Goal: Find specific fact: Find specific fact

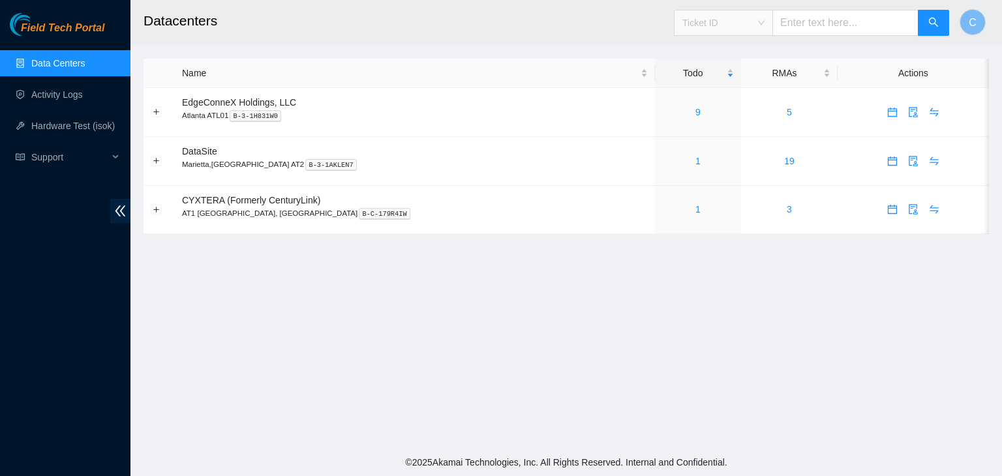
click at [736, 20] on span "Ticket ID" at bounding box center [723, 23] width 82 height 20
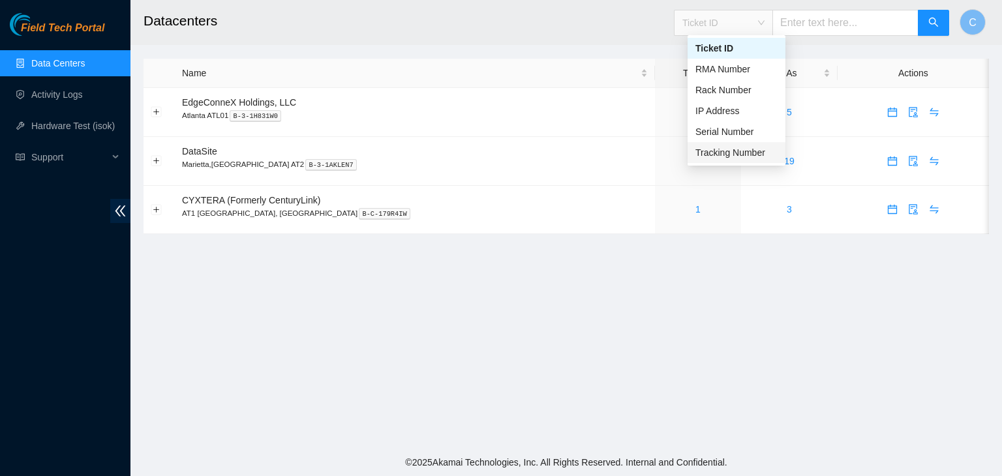
click at [717, 147] on div "Tracking Number" at bounding box center [736, 152] width 82 height 14
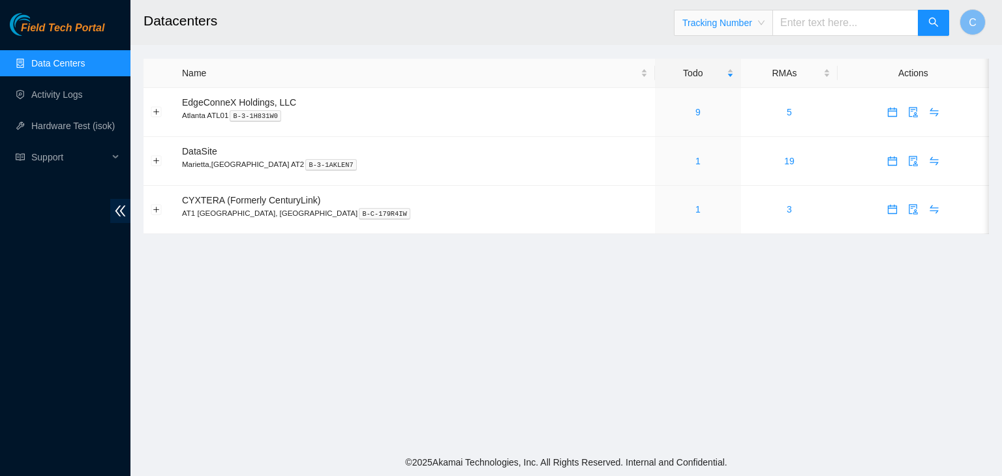
click at [762, 29] on span "Tracking Number" at bounding box center [723, 23] width 82 height 20
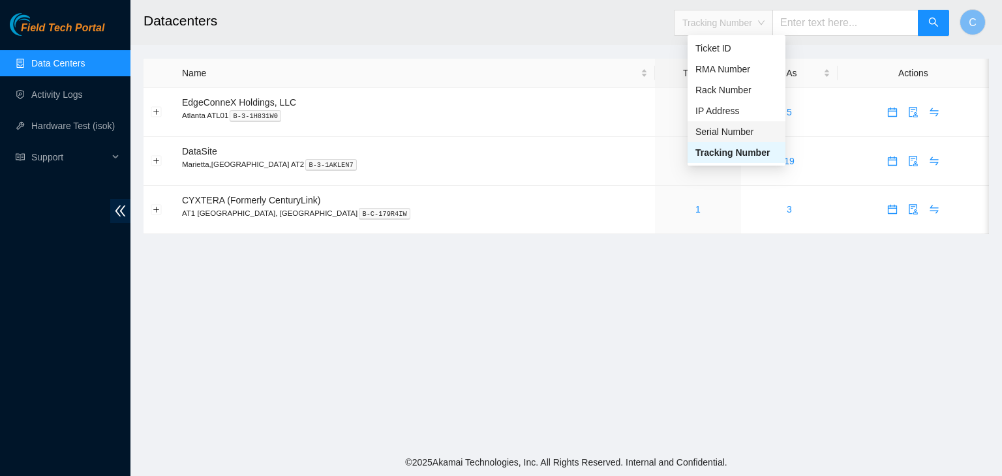
click at [720, 133] on div "Serial Number" at bounding box center [736, 132] width 82 height 14
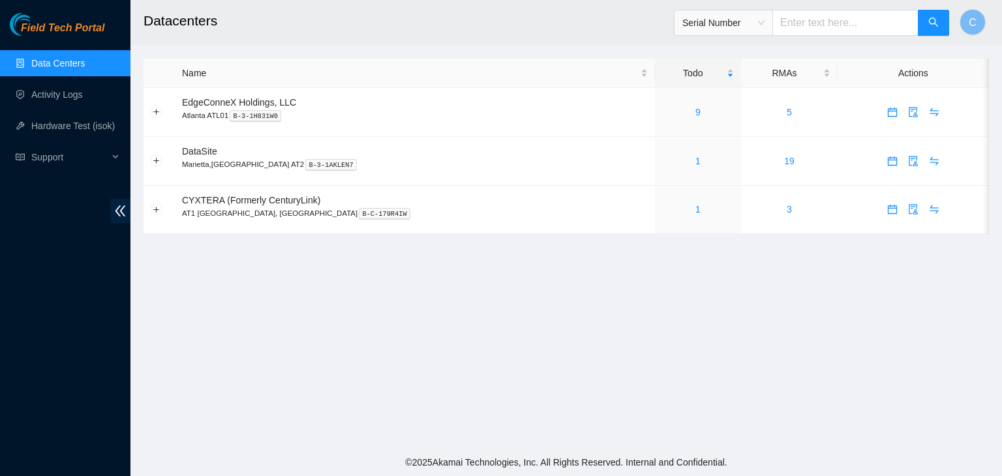
click at [723, 34] on span "Serial Number" at bounding box center [723, 23] width 98 height 26
click at [717, 22] on span "Serial Number" at bounding box center [723, 23] width 82 height 20
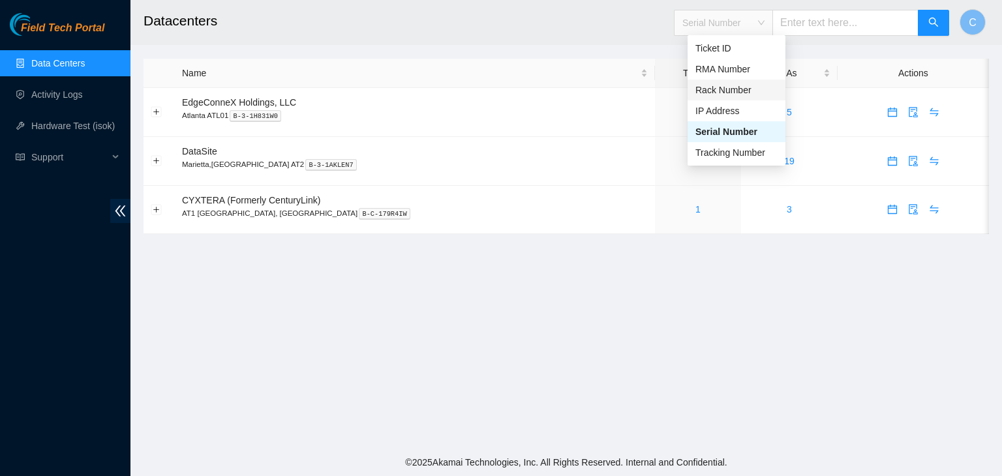
click at [717, 88] on div "Rack Number" at bounding box center [736, 90] width 82 height 14
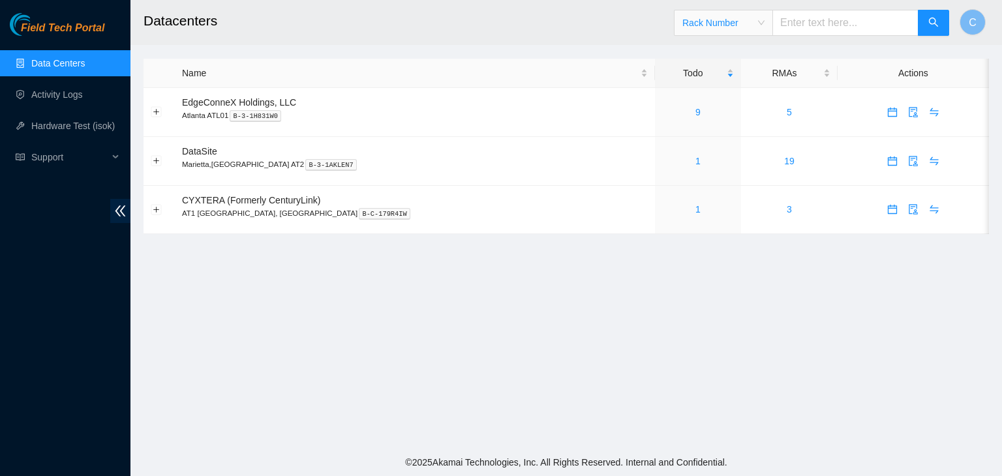
click at [809, 31] on input "text" at bounding box center [845, 23] width 146 height 26
type input "800.09"
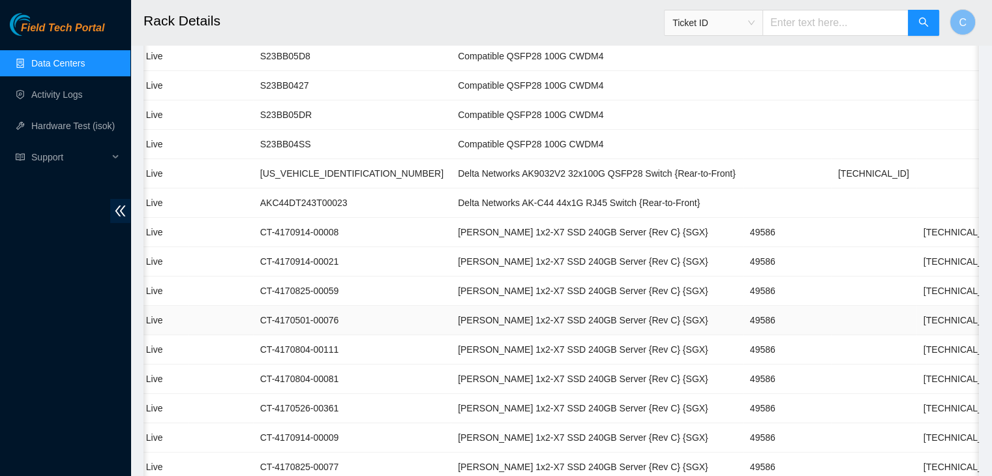
scroll to position [0, 145]
drag, startPoint x: 825, startPoint y: 293, endPoint x: 888, endPoint y: 294, distance: 63.3
click at [916, 294] on td "[TECHNICAL_ID]" at bounding box center [958, 290] width 85 height 29
copy td "[TECHNICAL_ID]"
click at [916, 294] on td "[TECHNICAL_ID]" at bounding box center [958, 290] width 85 height 29
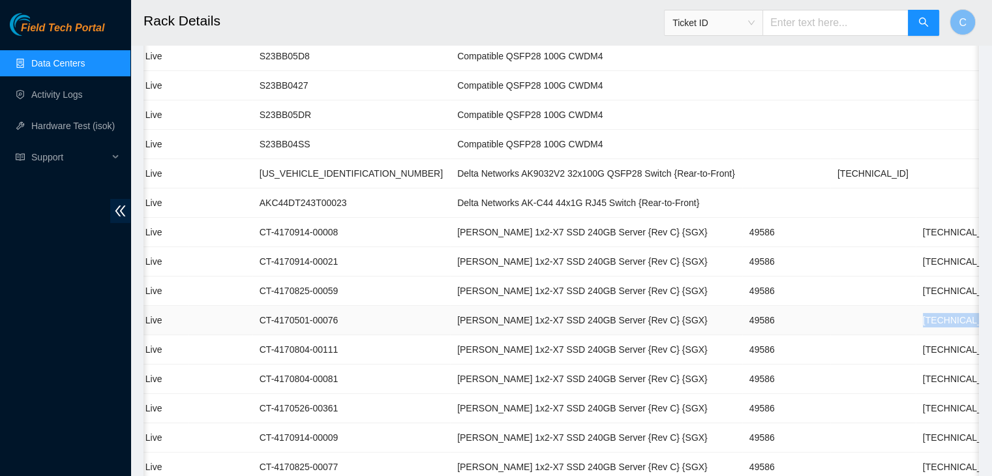
drag, startPoint x: 826, startPoint y: 321, endPoint x: 886, endPoint y: 314, distance: 60.3
click at [916, 314] on td "[TECHNICAL_ID]" at bounding box center [958, 320] width 85 height 29
copy td "[TECHNICAL_ID]"
